Goal: Check status

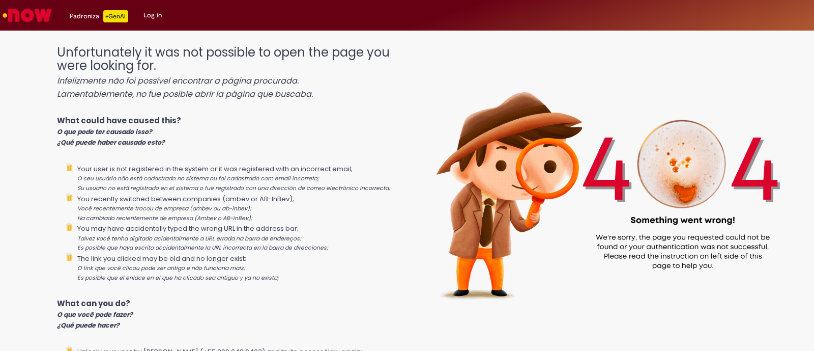
click at [27, 15] on img "Go to homepage" at bounding box center [27, 15] width 52 height 20
click at [30, 10] on img "Go to homepage" at bounding box center [27, 15] width 52 height 20
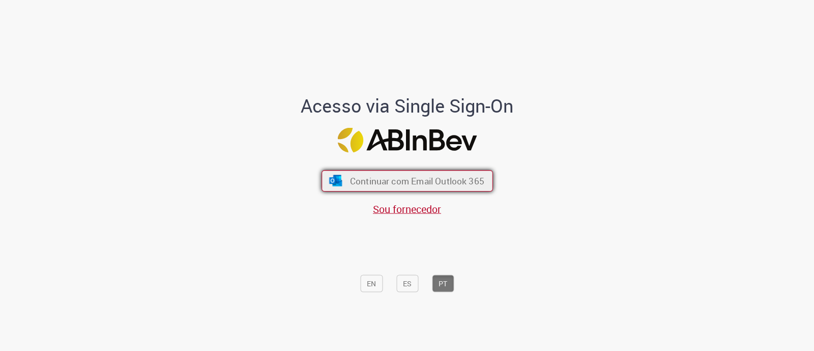
click at [412, 180] on span "Continuar com Email Outlook 365" at bounding box center [417, 181] width 134 height 12
click at [392, 188] on button "Continuar com Email Outlook 365" at bounding box center [408, 180] width 172 height 21
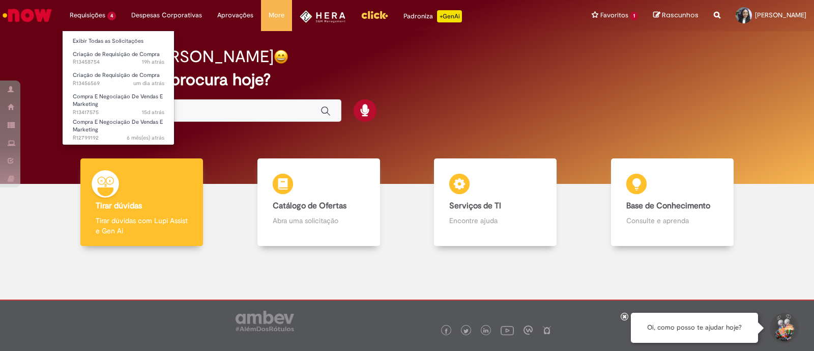
click at [89, 68] on li "Criação de Requisição de Compra um dia atrás um dia atrás R13456569" at bounding box center [119, 78] width 112 height 21
click at [89, 57] on link "Criação de Requisição de Compra 19h atrás 19 horas atrás R13458754" at bounding box center [119, 58] width 112 height 19
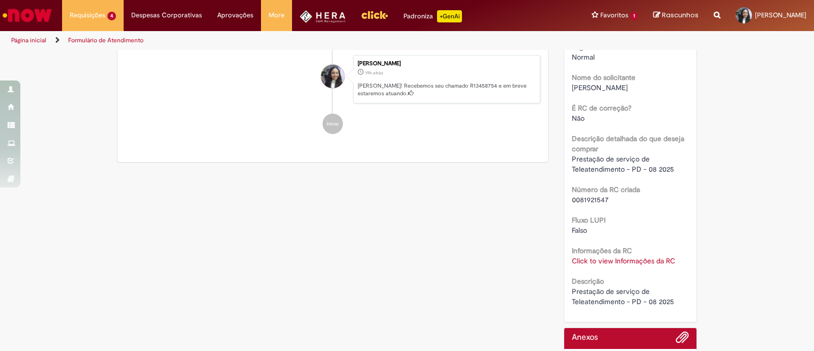
scroll to position [254, 0]
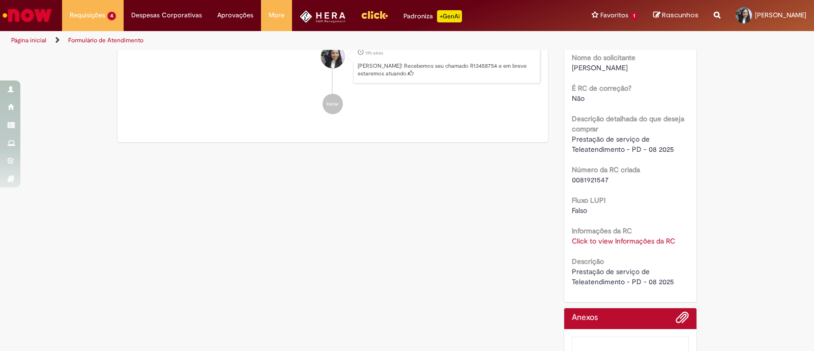
click at [603, 238] on link "Click to view Informações da RC" at bounding box center [623, 240] width 103 height 9
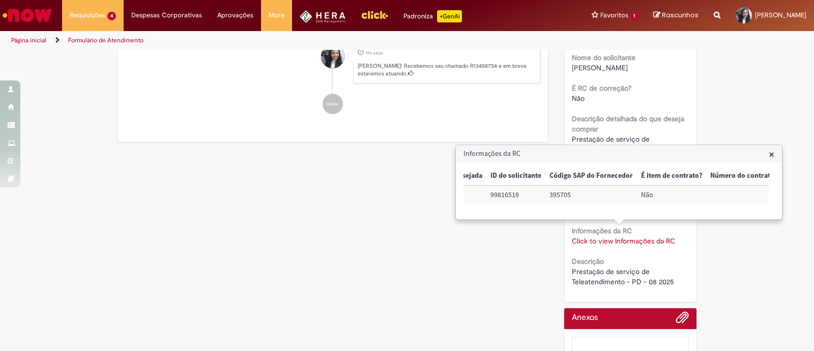
scroll to position [0, 407]
click at [579, 195] on td "395705" at bounding box center [620, 194] width 92 height 19
copy td "395705"
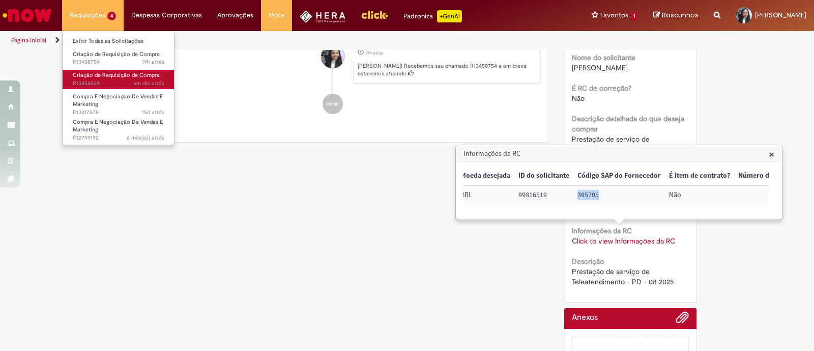
click at [100, 79] on span "um dia atrás um dia atrás R13456569" at bounding box center [119, 83] width 92 height 8
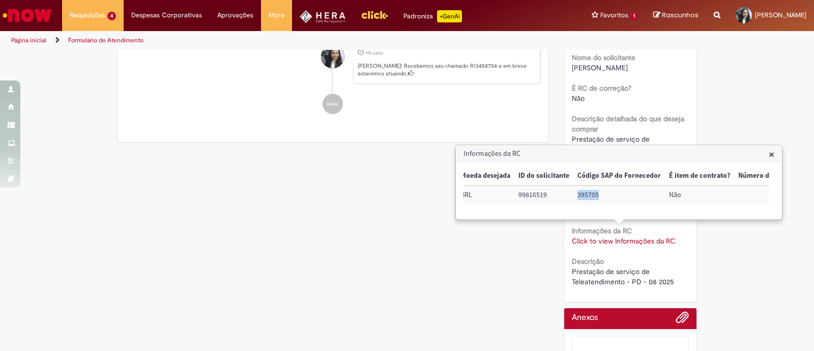
click at [774, 156] on span "×" at bounding box center [772, 154] width 6 height 14
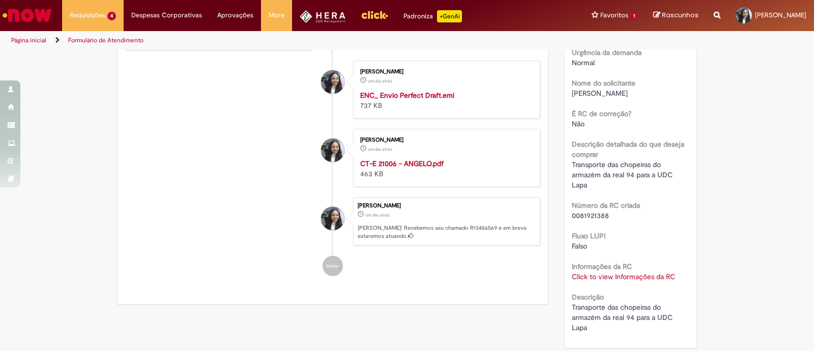
scroll to position [249, 0]
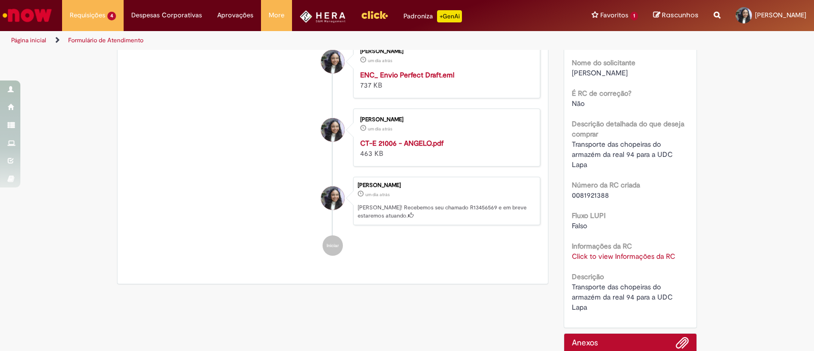
click at [617, 252] on link "Click to view Informações da RC" at bounding box center [623, 255] width 103 height 9
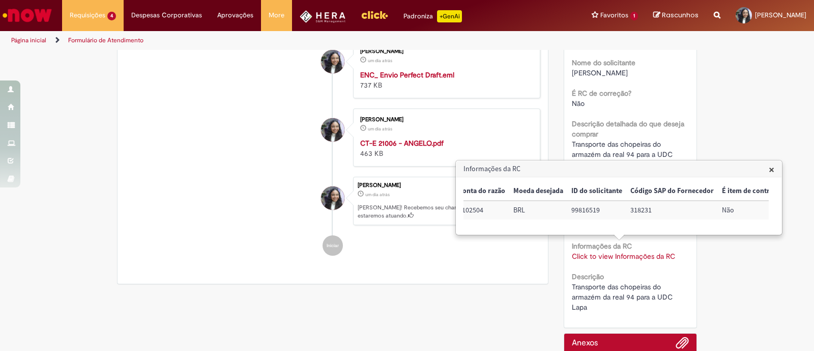
scroll to position [0, 474]
click at [522, 211] on td "318231" at bounding box center [552, 210] width 92 height 19
copy td "318231"
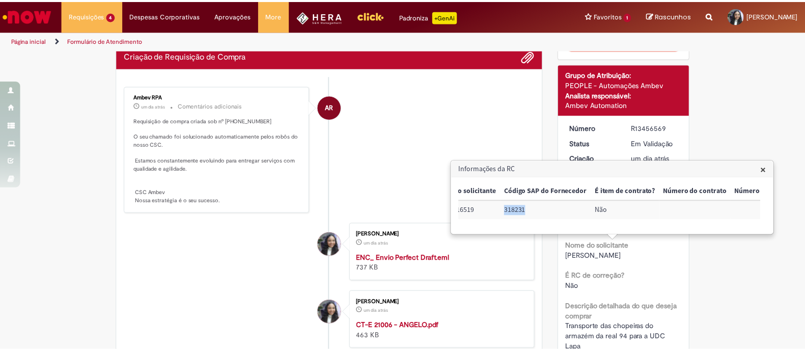
scroll to position [0, 0]
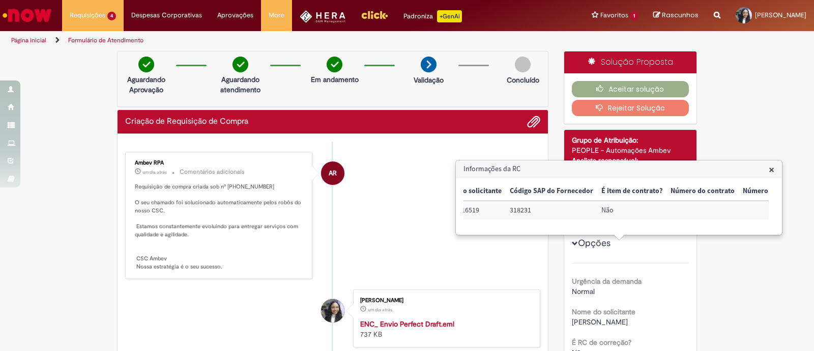
click at [232, 185] on p "Requisição de compra criada sob nº [PHONE_NUMBER] O seu chamado foi solucionado…" at bounding box center [220, 227] width 170 height 88
click at [242, 186] on p "Requisição de compra criada sob nº [PHONE_NUMBER] O seu chamado foi solucionado…" at bounding box center [220, 227] width 170 height 88
copy p "0081921388"
